Goal: Task Accomplishment & Management: Manage account settings

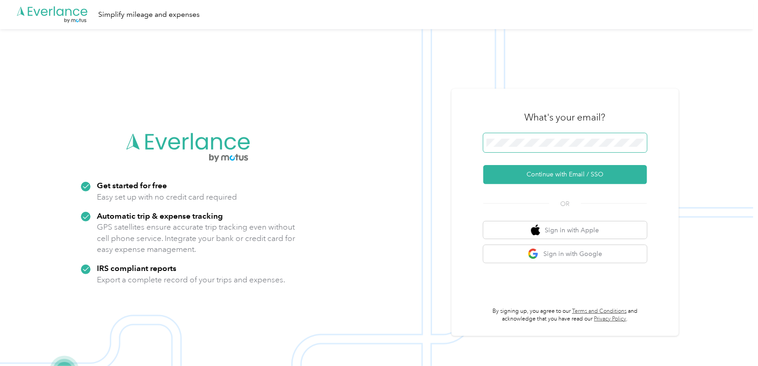
click at [527, 147] on span at bounding box center [565, 142] width 164 height 19
click at [483, 165] on button "Continue with Email / SSO" at bounding box center [565, 174] width 164 height 19
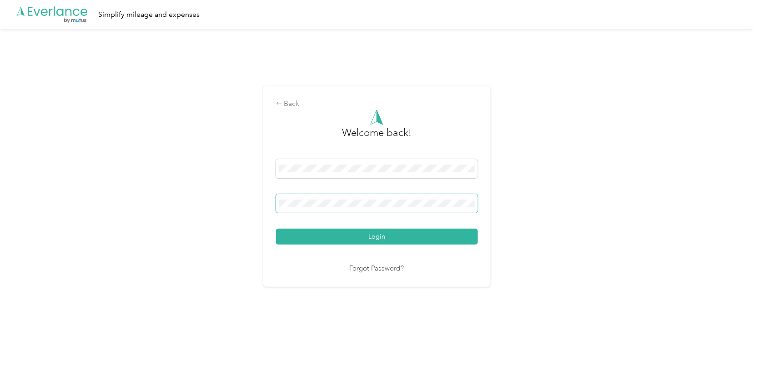
click at [276, 229] on button "Login" at bounding box center [377, 237] width 202 height 16
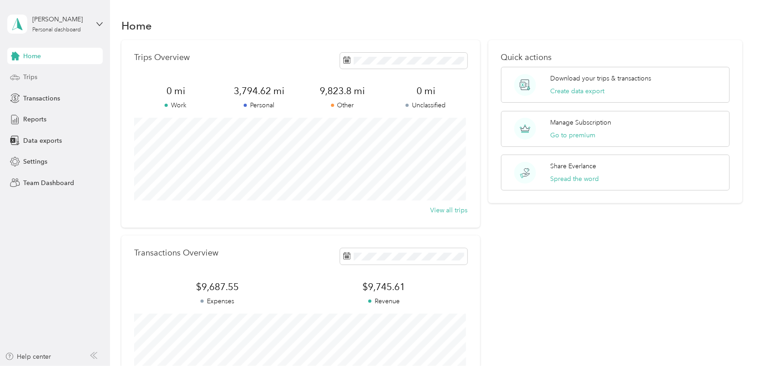
click at [38, 75] on div "Trips" at bounding box center [54, 77] width 95 height 16
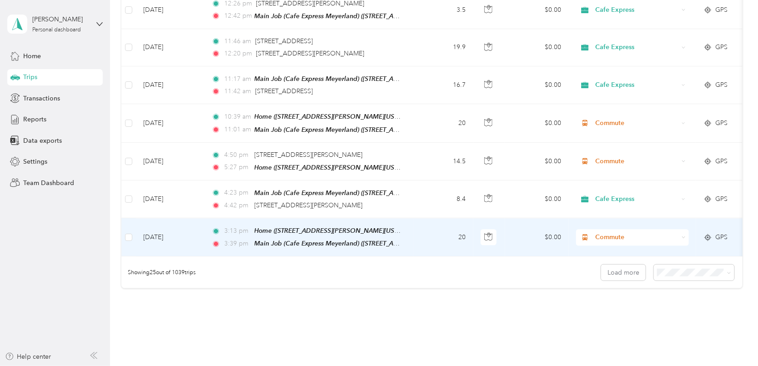
scroll to position [864, 0]
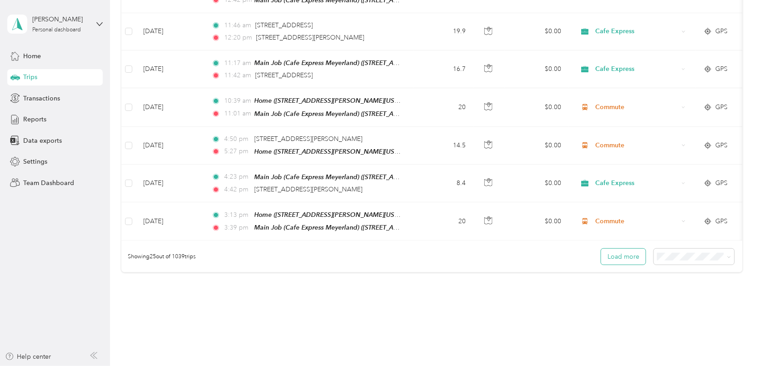
click at [629, 249] on button "Load more" at bounding box center [623, 257] width 45 height 16
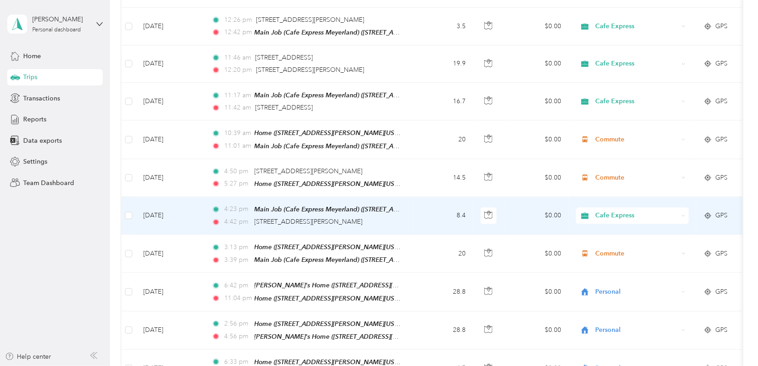
scroll to position [818, 0]
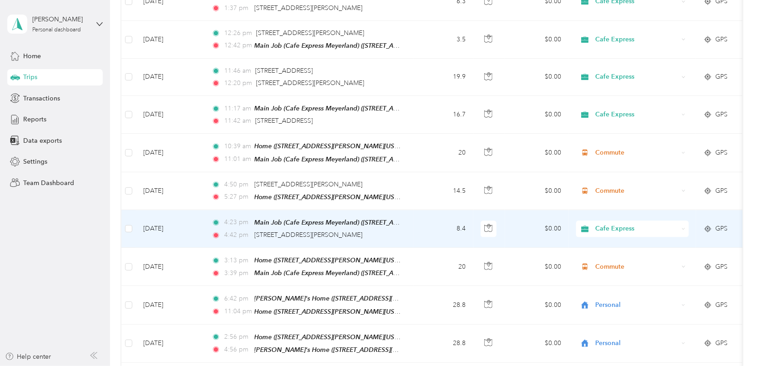
click at [416, 212] on td "8.4" at bounding box center [443, 229] width 60 height 38
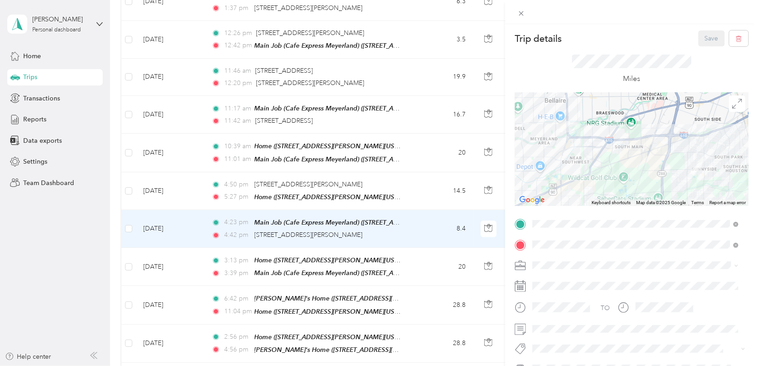
click at [406, 170] on div "Trip details Save This trip cannot be edited because it is either under review,…" at bounding box center [379, 183] width 758 height 366
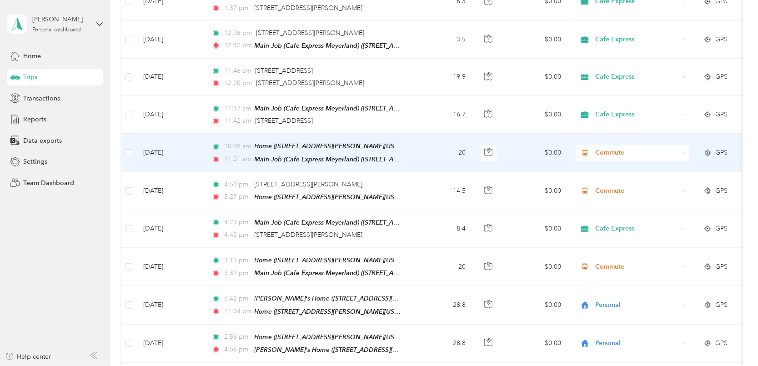
click at [415, 134] on td "20" at bounding box center [443, 153] width 60 height 38
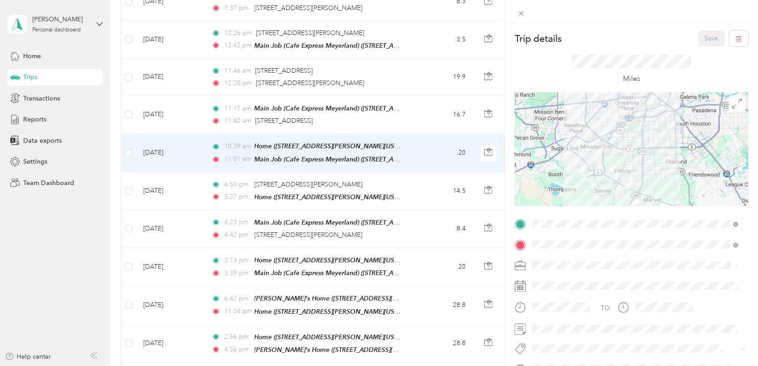
click at [415, 130] on div "Trip details Save This trip cannot be edited because it is either under review,…" at bounding box center [379, 183] width 758 height 366
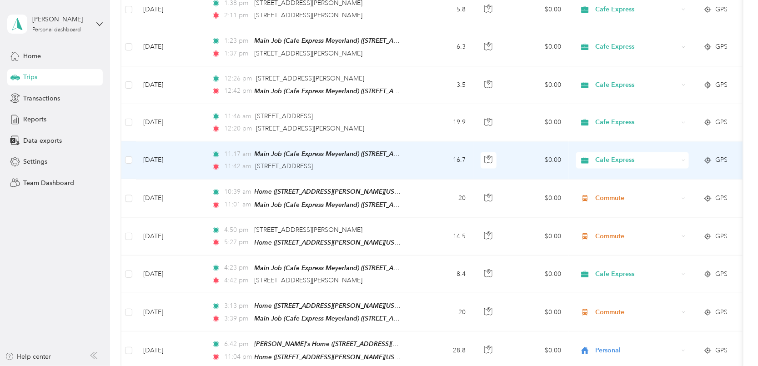
scroll to position [727, 0]
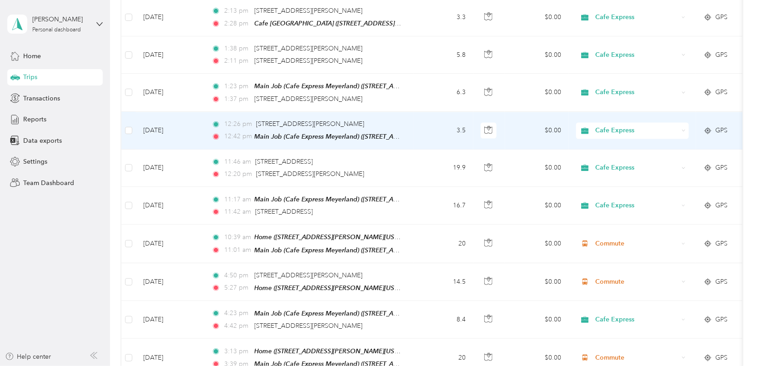
click at [420, 124] on td "3.5" at bounding box center [443, 131] width 60 height 38
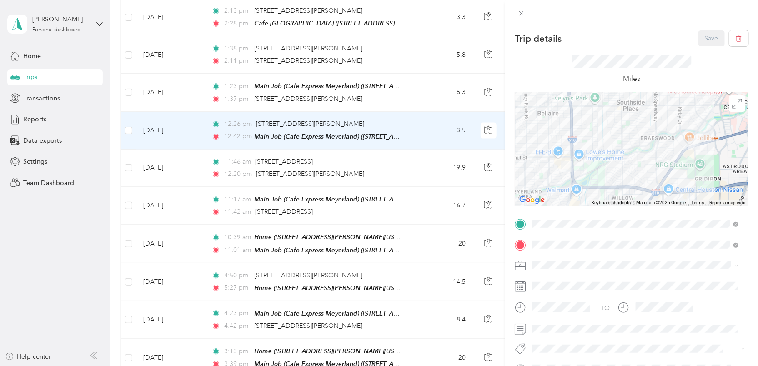
click at [420, 160] on div "Trip details Save This trip cannot be edited because it is either under review,…" at bounding box center [379, 183] width 758 height 366
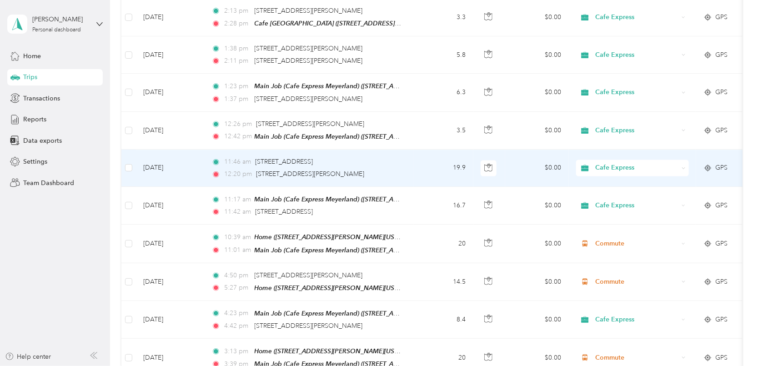
click at [430, 160] on td "19.9" at bounding box center [443, 168] width 60 height 37
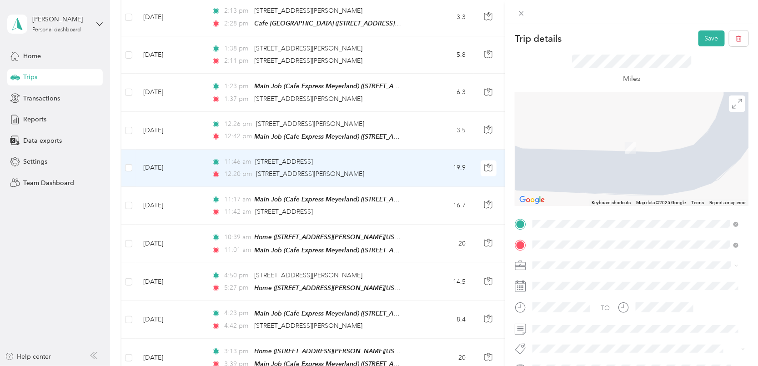
click at [673, 138] on div "7929 Kirby Drive Houston, Texas 77054, United States" at bounding box center [636, 134] width 200 height 12
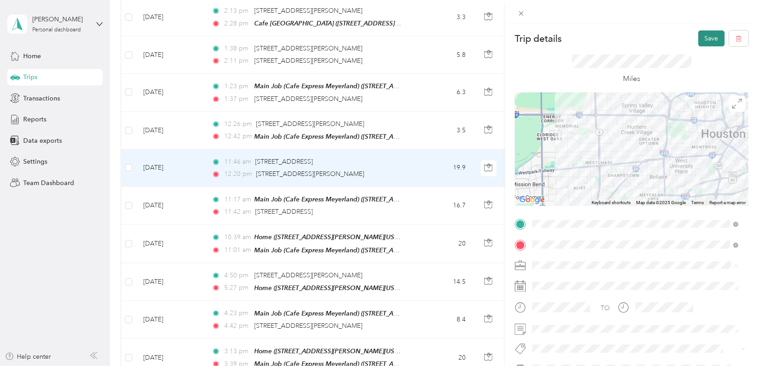
click at [701, 31] on div "Trip details Save This trip cannot be edited because it is either under review,…" at bounding box center [631, 207] width 253 height 366
click at [699, 35] on button "Save" at bounding box center [711, 38] width 26 height 16
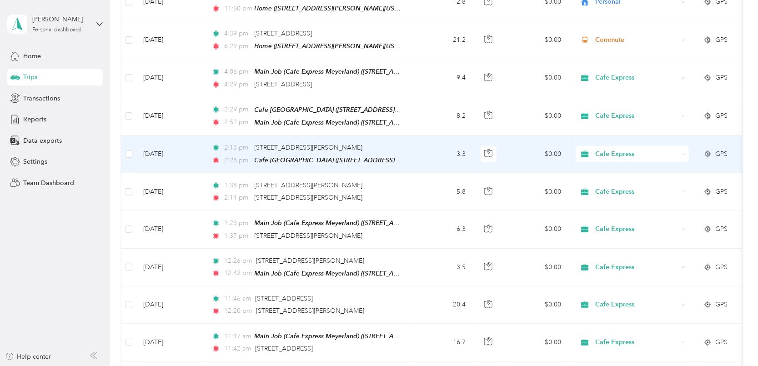
scroll to position [591, 0]
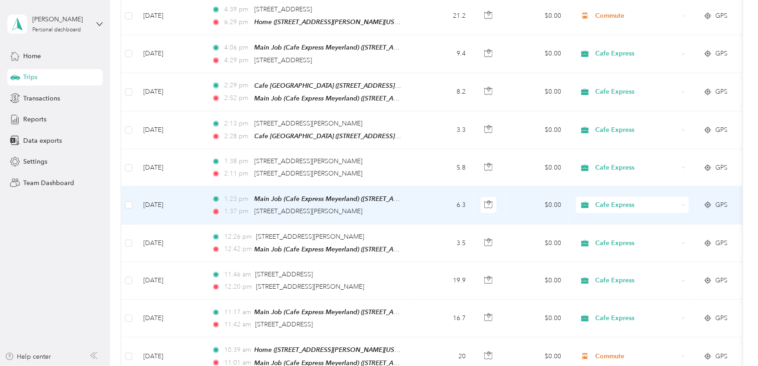
scroll to position [637, 0]
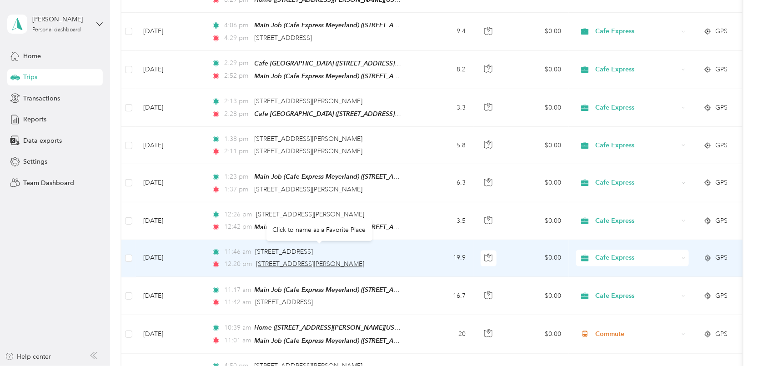
click at [364, 260] on span "7929 Kirby Dr, Houston, TX, US, 77054-1701" at bounding box center [310, 264] width 108 height 8
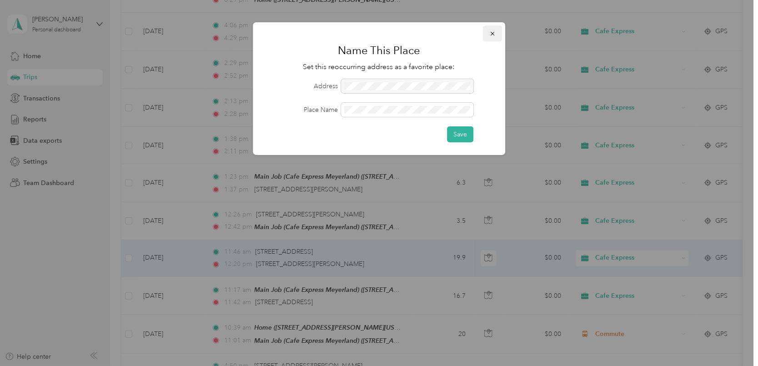
click at [490, 30] on icon "button" at bounding box center [492, 33] width 6 height 6
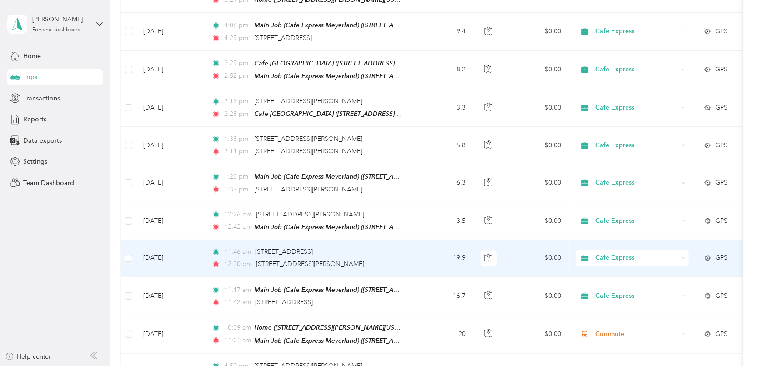
click at [418, 245] on td "19.9" at bounding box center [443, 258] width 60 height 37
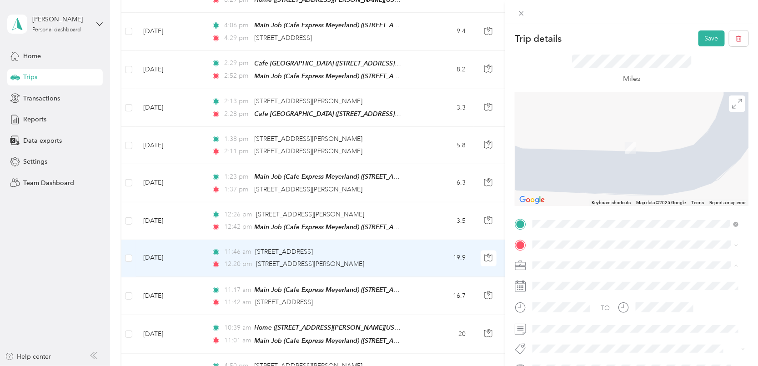
click at [552, 64] on div "Miles" at bounding box center [632, 69] width 234 height 46
click at [631, 136] on span "7929 Kirby Drive Houston, Texas 77054, United States" at bounding box center [620, 134] width 141 height 8
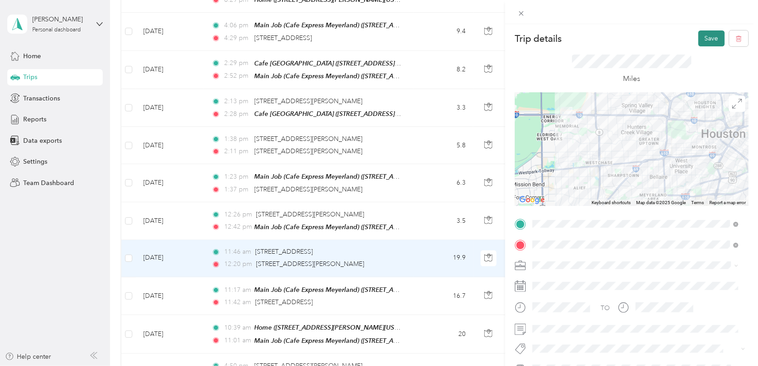
click at [701, 35] on button "Save" at bounding box center [711, 38] width 26 height 16
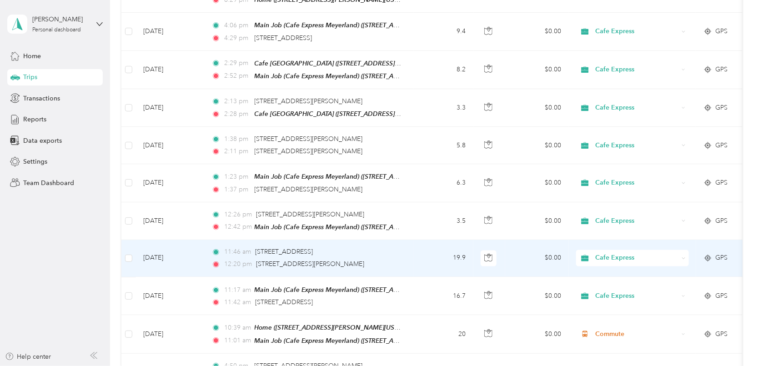
click at [411, 252] on td "11:46 am 150 N Dairy Ashford Rd, Houston, TX, US, 77079-1104 12:20 pm 7929 Kirb…" at bounding box center [308, 258] width 209 height 37
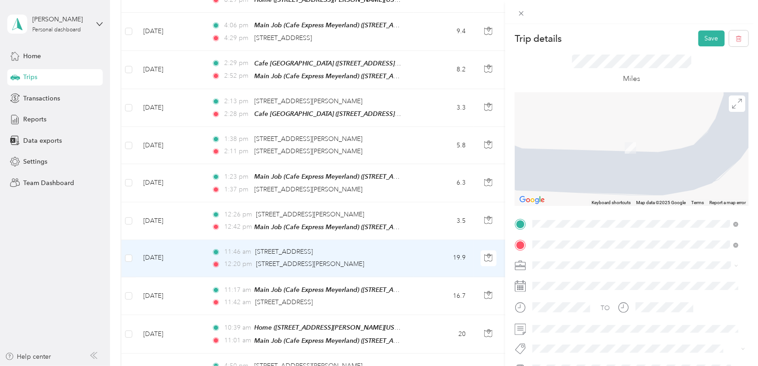
click at [634, 136] on span "7929 Kirby Drive Houston, Texas 77054, United States" at bounding box center [620, 134] width 141 height 8
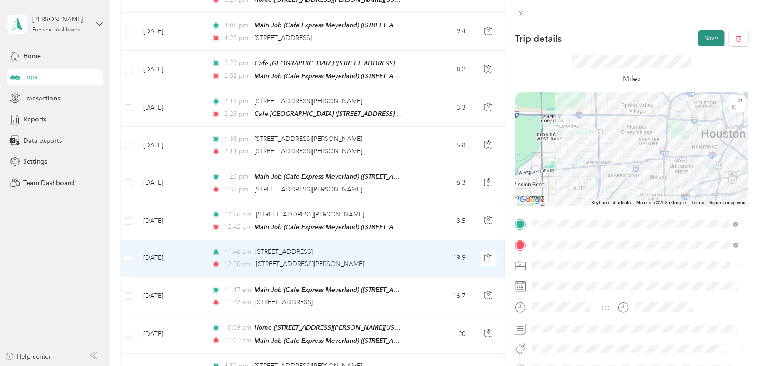
click at [704, 38] on button "Save" at bounding box center [711, 38] width 26 height 16
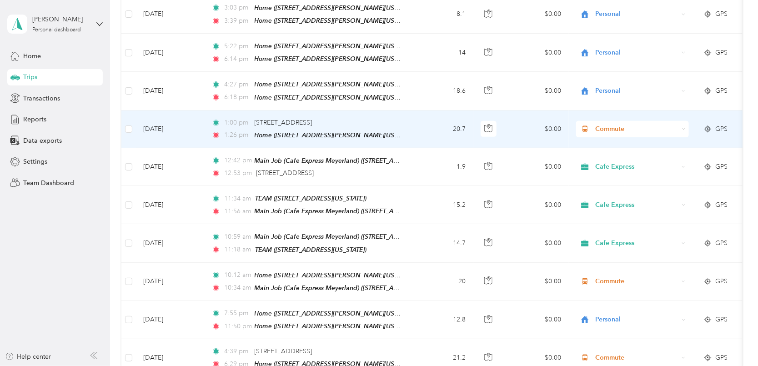
scroll to position [591, 0]
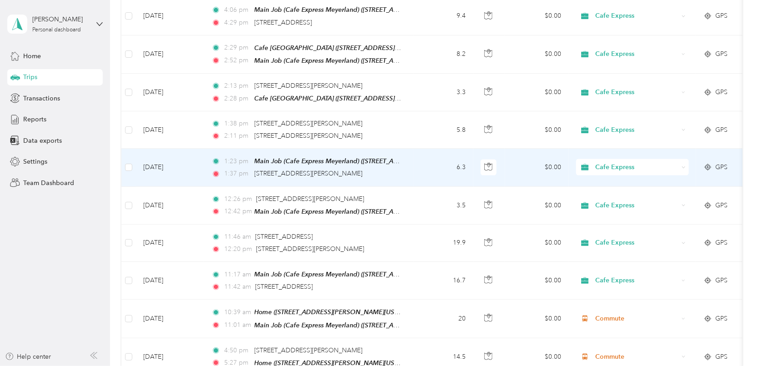
scroll to position [636, 0]
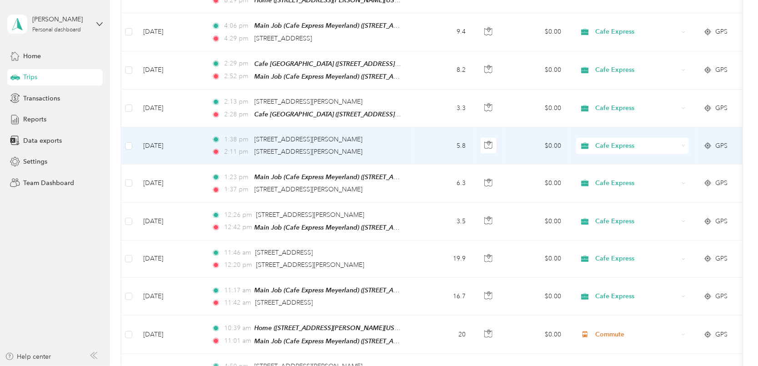
click at [413, 127] on td "5.8" at bounding box center [443, 145] width 60 height 37
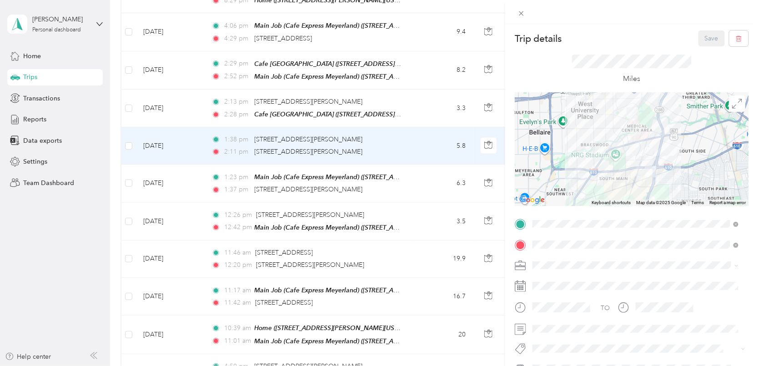
click at [422, 99] on div "Trip details Save This trip cannot be edited because it is either under review,…" at bounding box center [379, 183] width 758 height 366
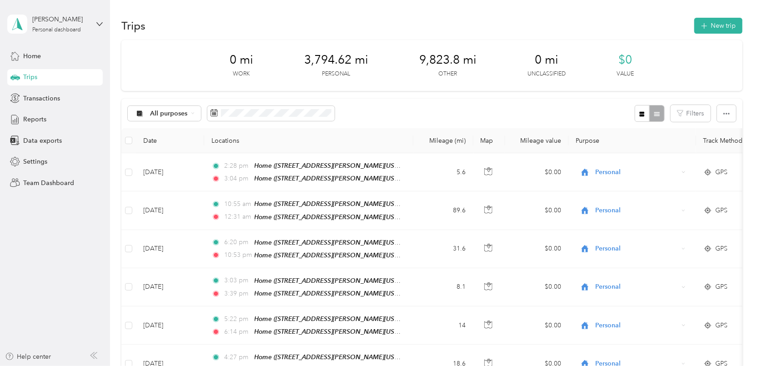
click at [99, 28] on div "[PERSON_NAME] Personal dashboard" at bounding box center [54, 24] width 95 height 32
click at [83, 79] on div "Log out" at bounding box center [103, 74] width 179 height 16
